Goal: Check status

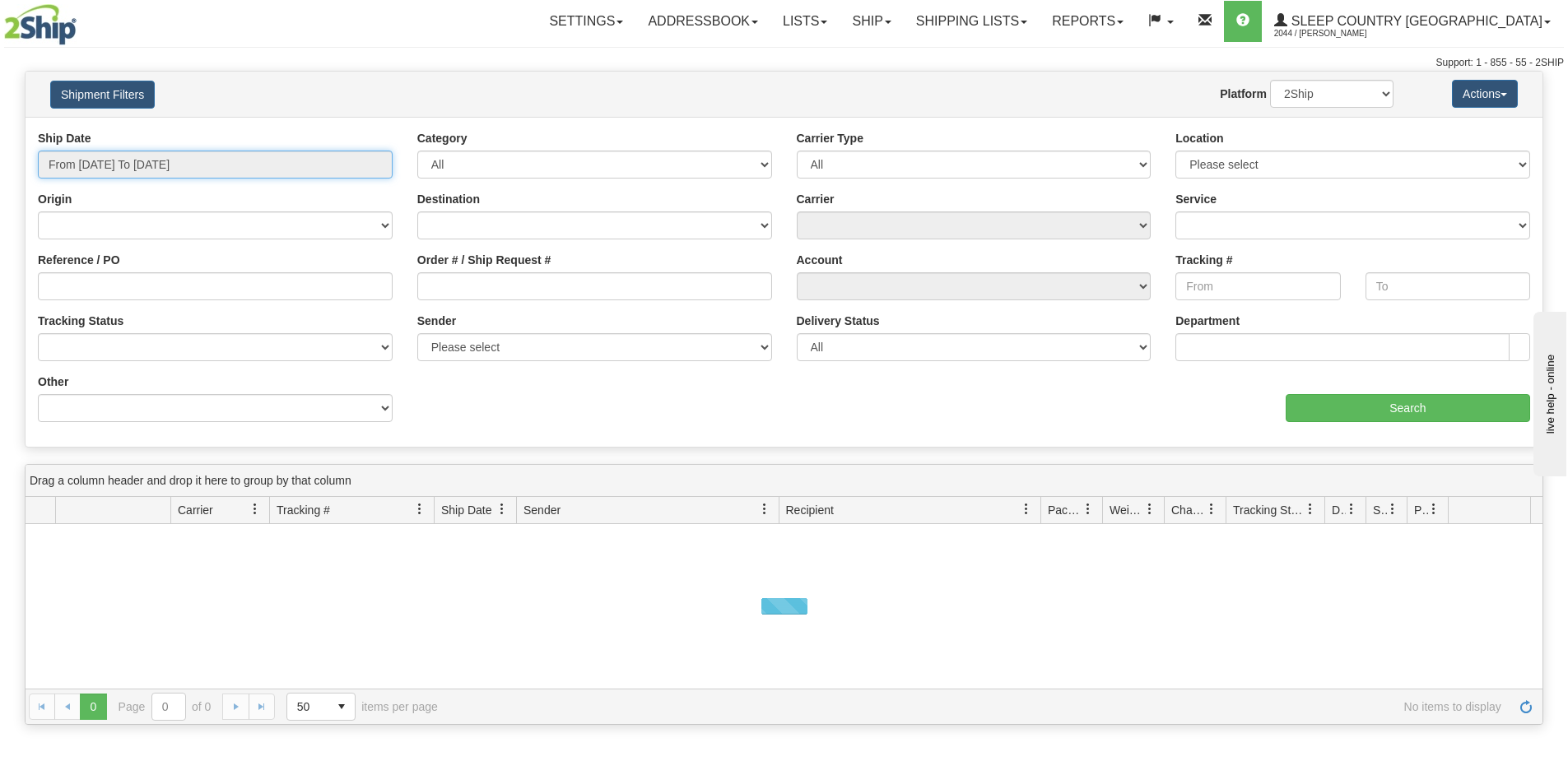
click at [242, 166] on input "From [DATE] To [DATE]" at bounding box center [214, 164] width 355 height 28
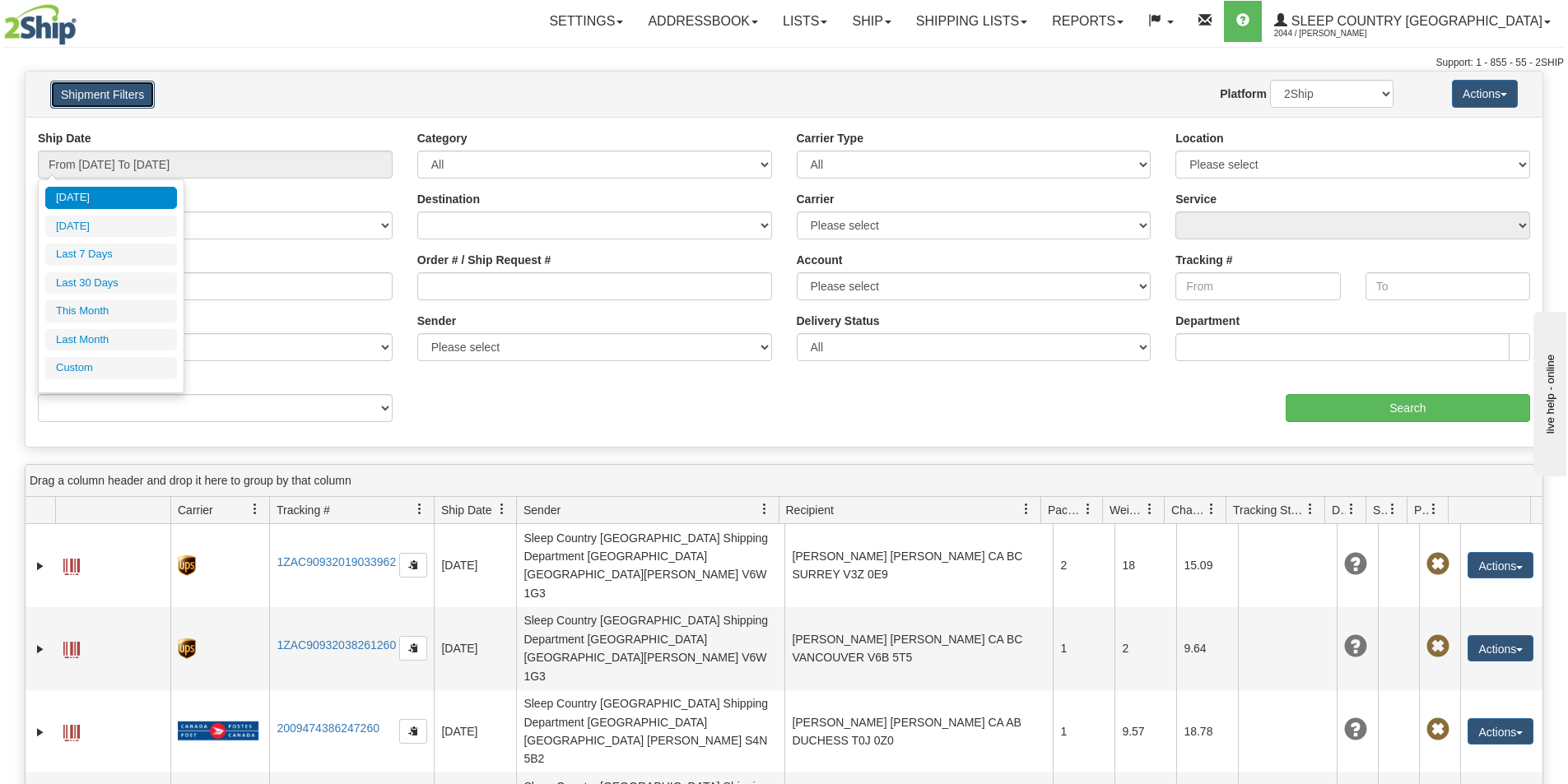
click at [134, 91] on button "Shipment Filters" at bounding box center [103, 94] width 104 height 28
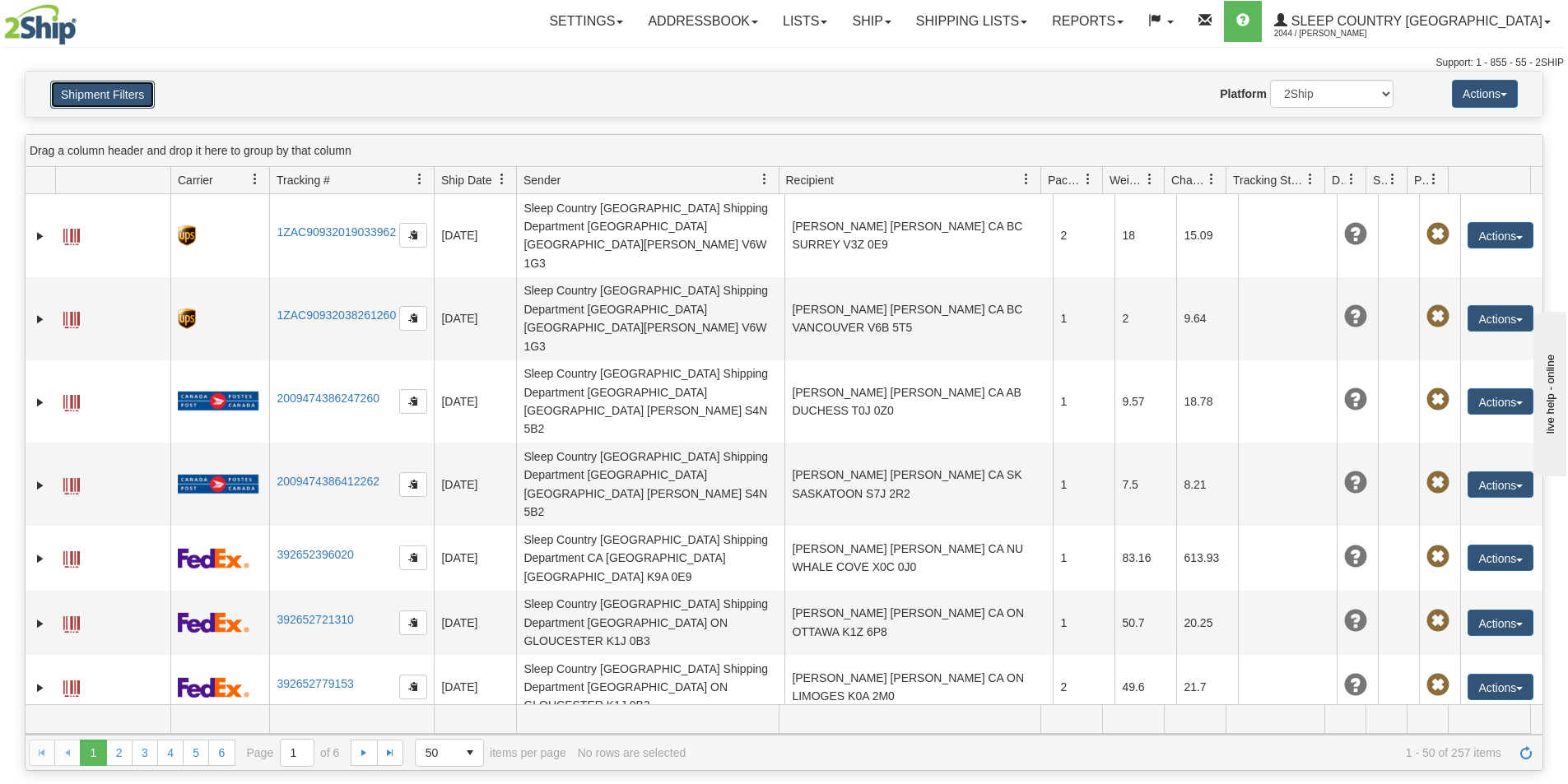
click at [136, 93] on button "Shipment Filters" at bounding box center [103, 94] width 104 height 28
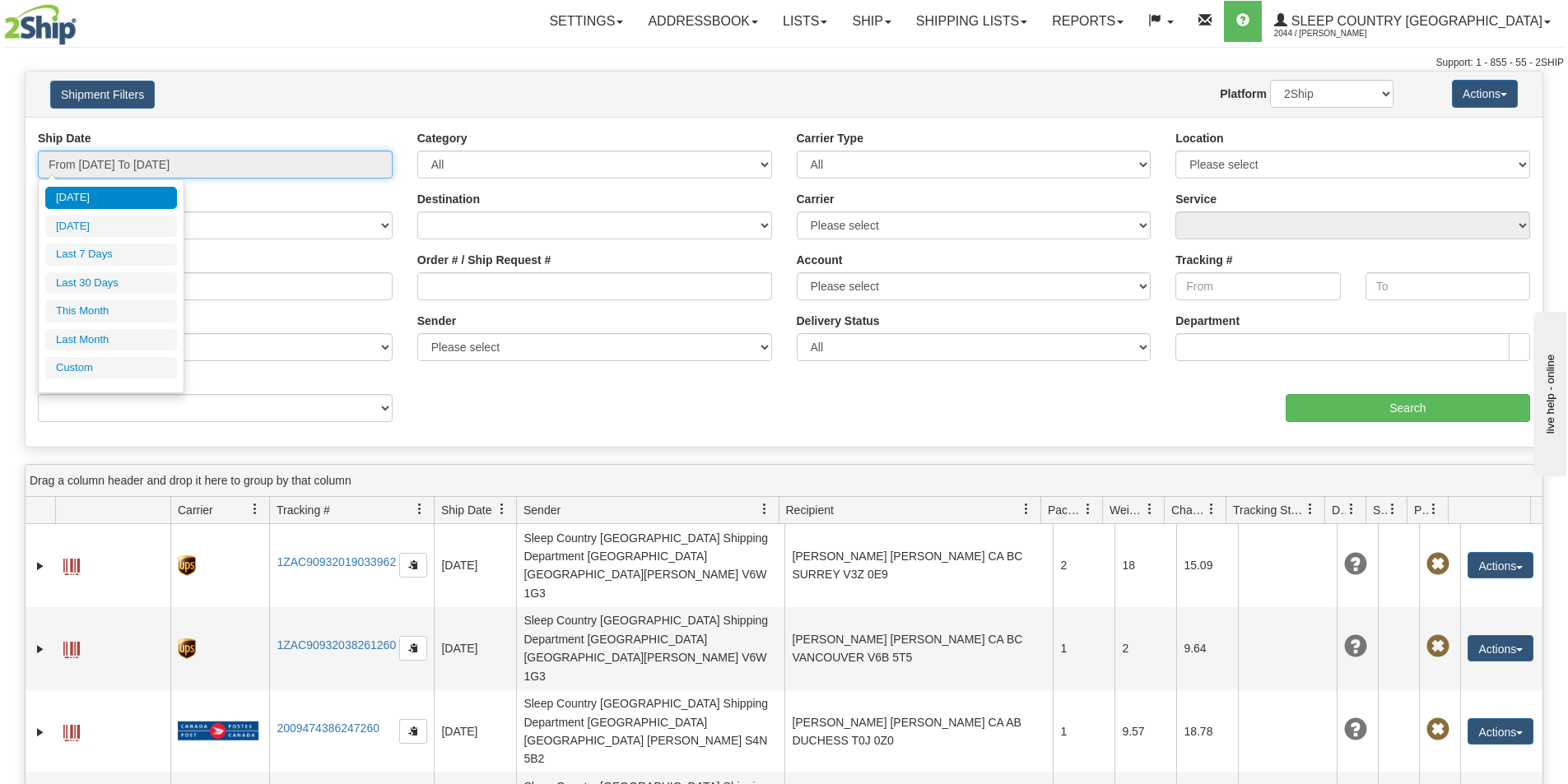
click at [261, 160] on input "From [DATE] To [DATE]" at bounding box center [214, 164] width 355 height 28
click at [82, 310] on li "This Month" at bounding box center [111, 311] width 132 height 22
type input "From [DATE] To [DATE]"
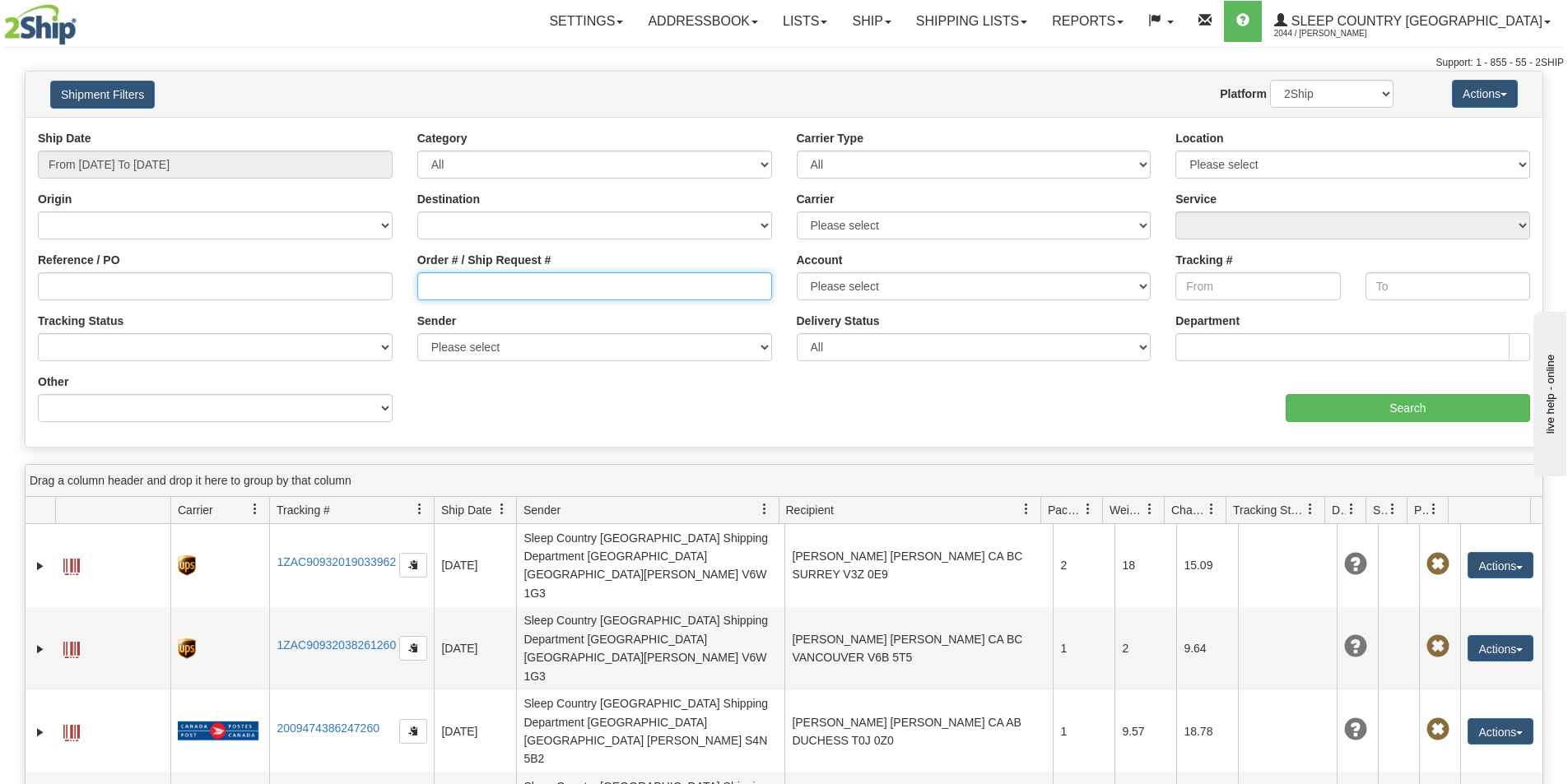
click at [424, 287] on input "Order # / Ship Request #" at bounding box center [594, 286] width 355 height 28
paste input "9002I036878"
type input "9002I036878"
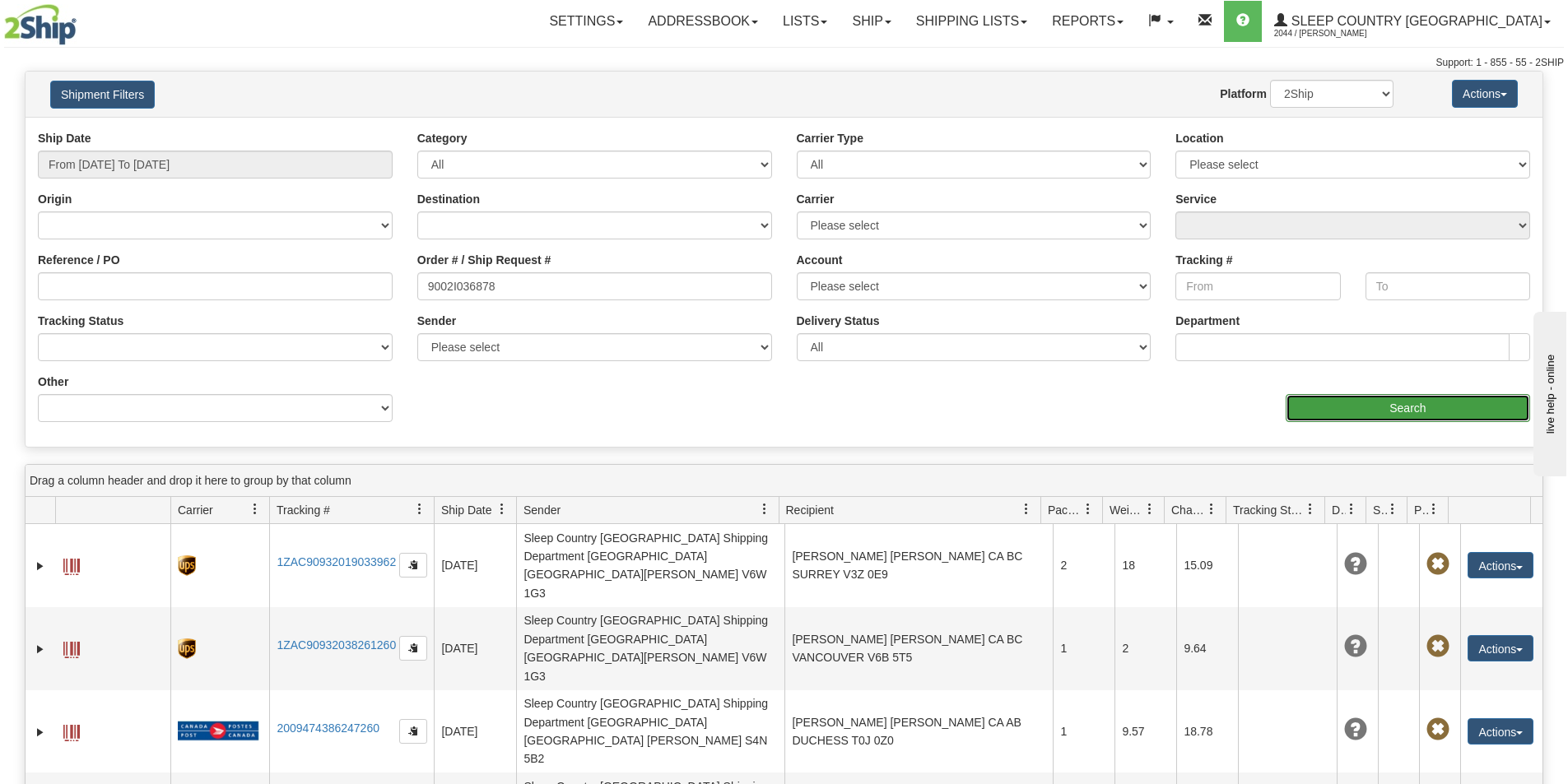
click at [1362, 416] on input "Search" at bounding box center [1408, 408] width 245 height 28
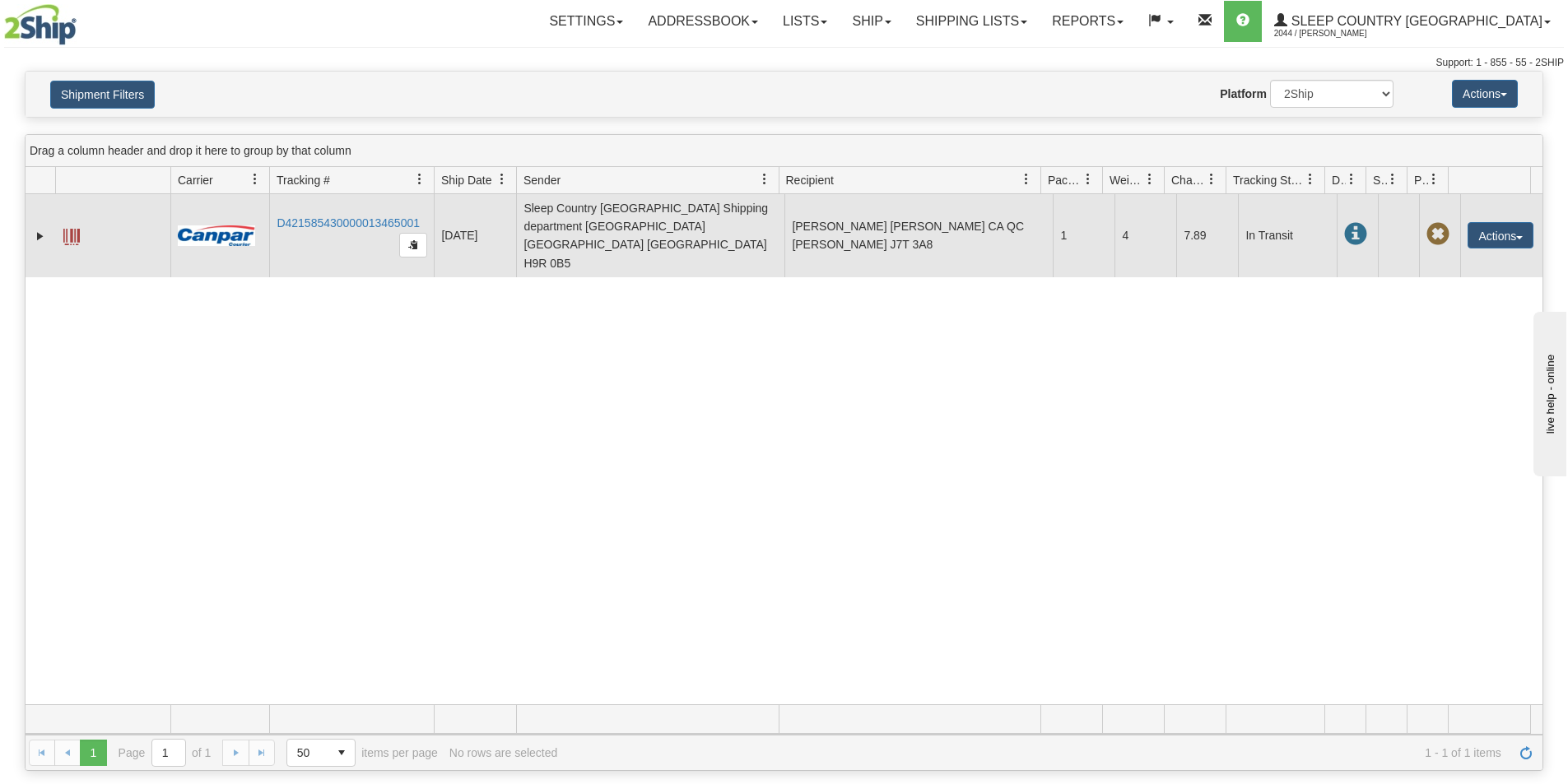
click at [359, 215] on td "D421585430000013465001" at bounding box center [352, 235] width 165 height 83
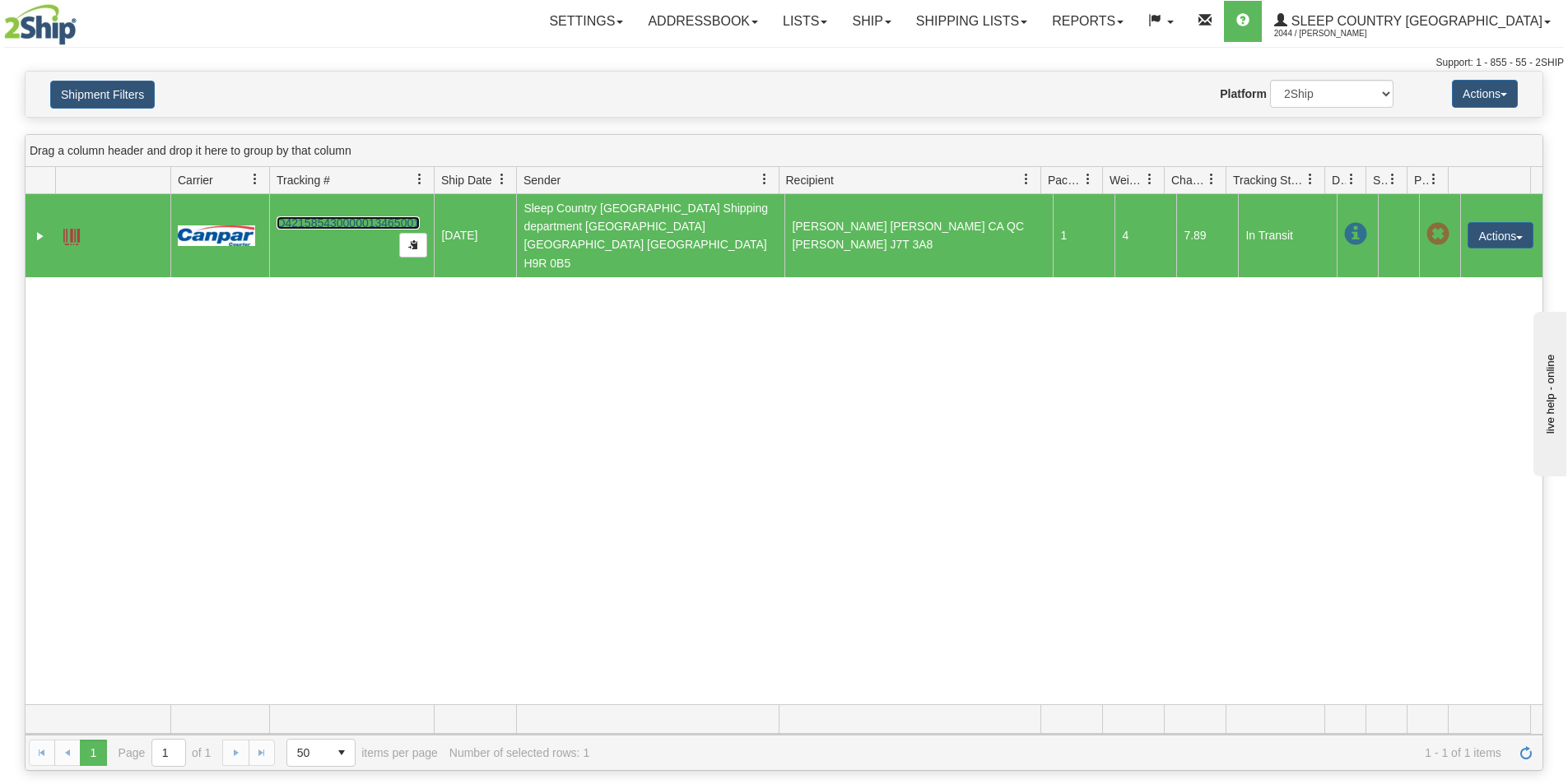
click at [359, 216] on link "D421585430000013465001" at bounding box center [348, 223] width 143 height 13
